Goal: Check status

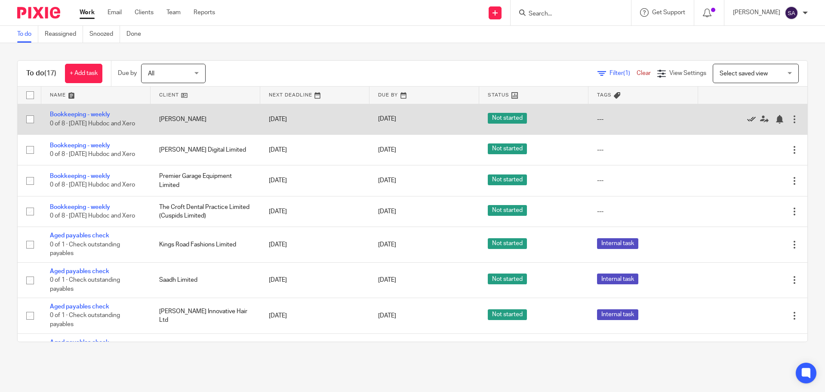
click at [747, 117] on icon at bounding box center [751, 119] width 9 height 9
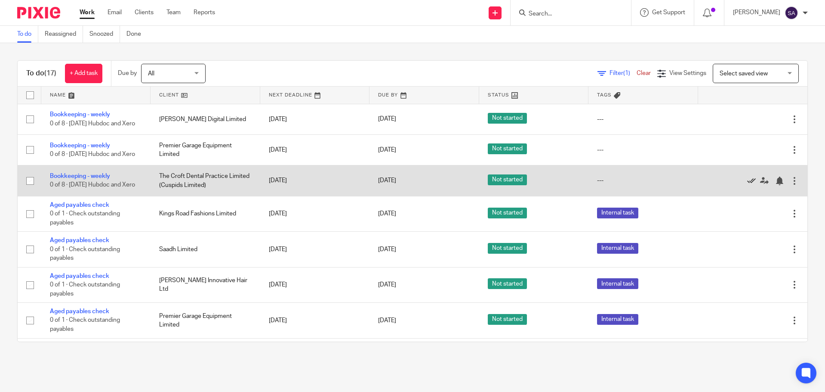
click at [747, 180] on icon at bounding box center [751, 180] width 9 height 9
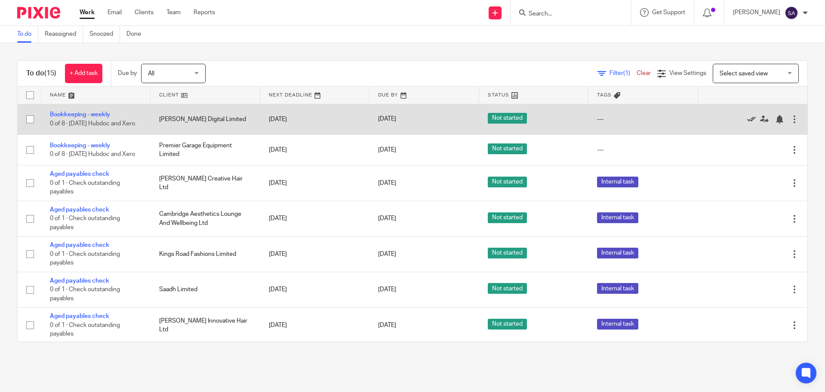
click at [747, 117] on icon at bounding box center [751, 119] width 9 height 9
